Goal: Task Accomplishment & Management: Understand process/instructions

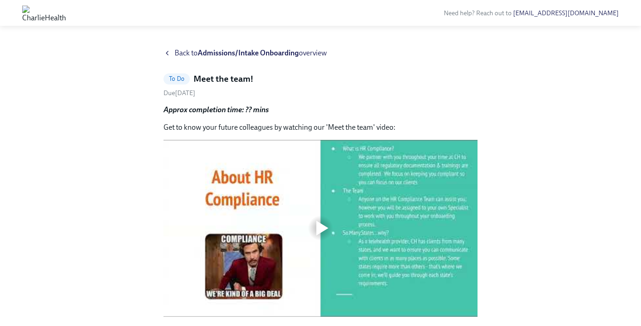
click at [207, 52] on strong "Admissions/Intake Onboarding" at bounding box center [248, 52] width 101 height 9
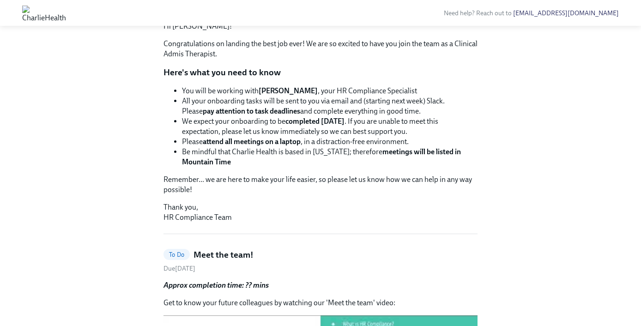
scroll to position [126, 0]
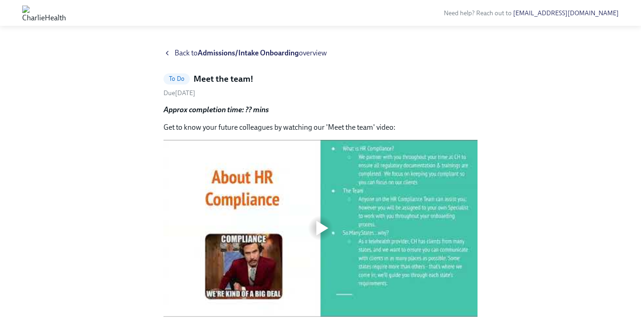
scroll to position [35, 0]
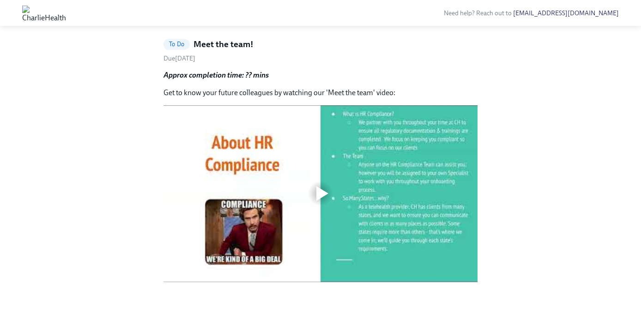
click at [317, 196] on div at bounding box center [322, 193] width 12 height 15
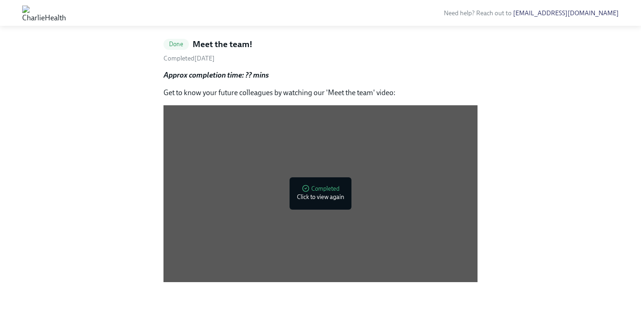
scroll to position [0, 0]
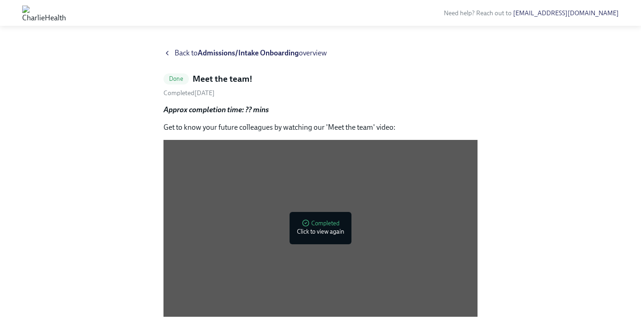
click at [66, 16] on img at bounding box center [44, 13] width 44 height 15
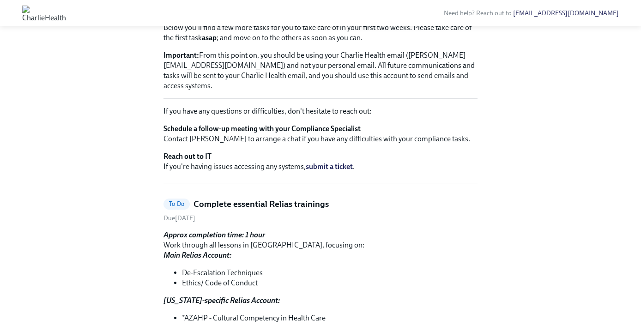
scroll to position [145, 0]
